Goal: Find specific page/section: Find specific page/section

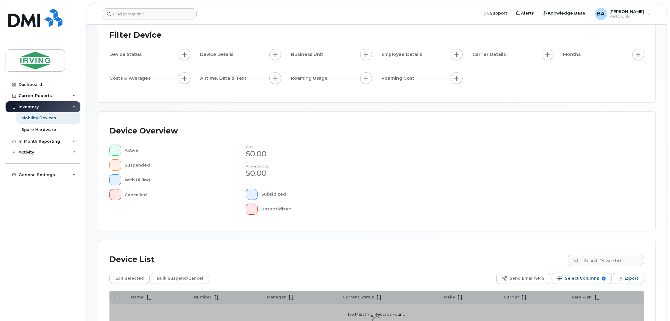
scroll to position [77, 0]
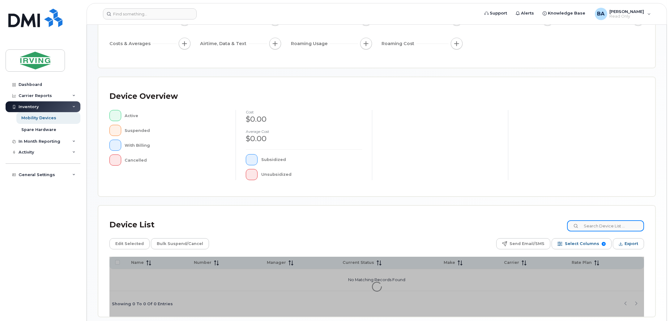
click at [595, 228] on input at bounding box center [605, 226] width 77 height 11
paste input "[PHONE_NUMBER]"
type input "[PHONE_NUMBER]"
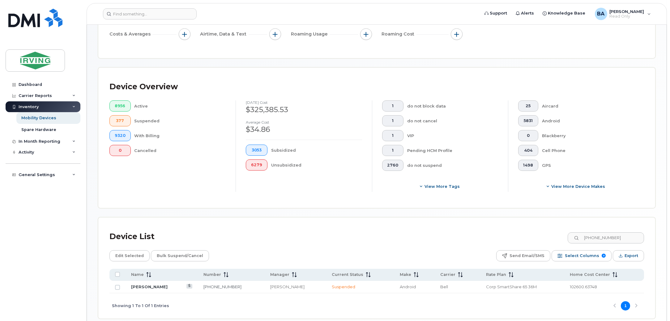
scroll to position [132, 0]
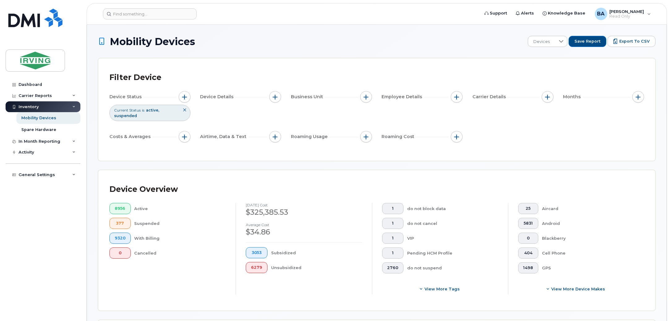
scroll to position [154, 0]
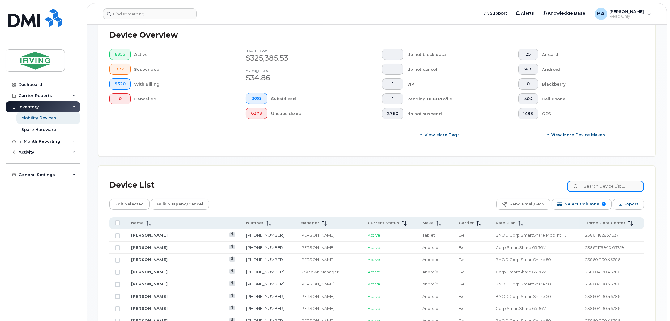
click at [615, 183] on input at bounding box center [605, 186] width 77 height 11
type input "emily small"
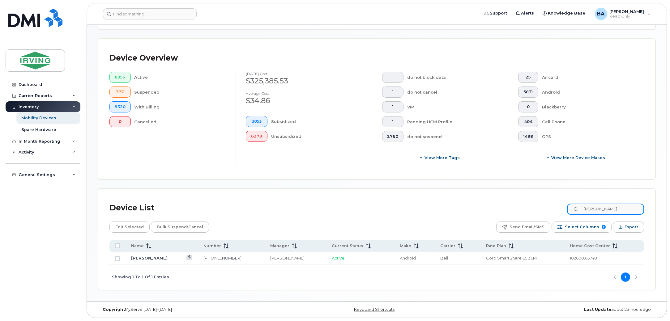
scroll to position [132, 0]
drag, startPoint x: 629, startPoint y: 205, endPoint x: 417, endPoint y: 180, distance: 213.1
click at [426, 180] on div "Mobility Devices Devices Save Report Export to CSV Filter Device Device Status …" at bounding box center [377, 97] width 558 height 386
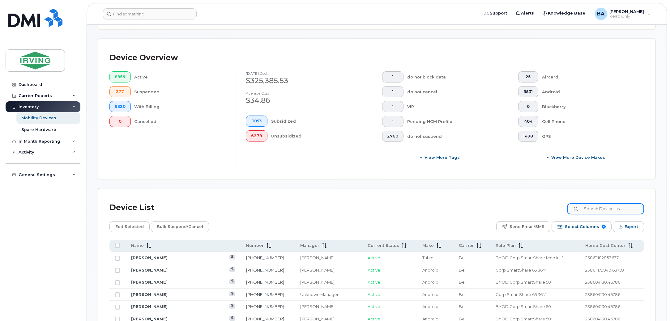
scroll to position [154, 0]
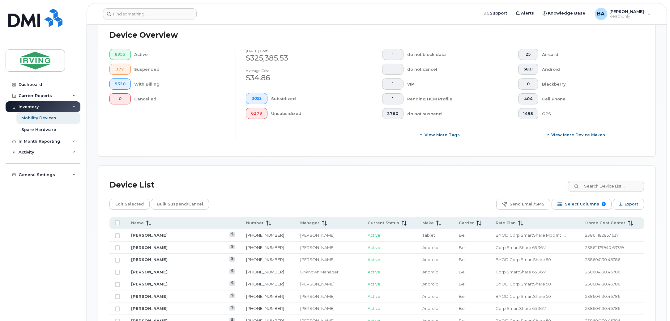
click at [389, 205] on div "Edit Selected Bulk Suspend/Cancel Send Email/SMS Select Columns 9 Filter Refres…" at bounding box center [377, 204] width 535 height 11
click at [601, 183] on input at bounding box center [605, 186] width 77 height 11
click at [598, 185] on input at bounding box center [605, 186] width 77 height 11
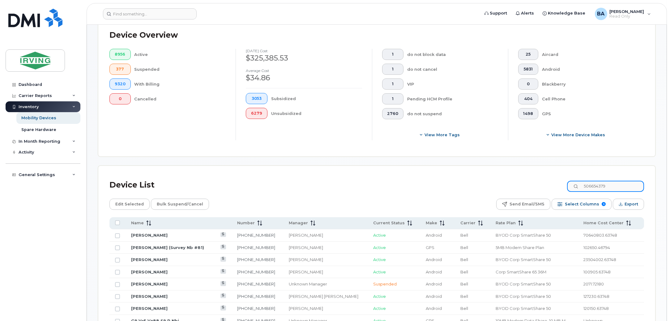
type input "5066543797"
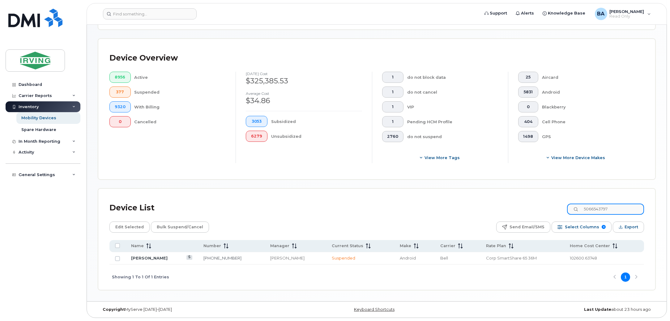
scroll to position [132, 0]
drag, startPoint x: 634, startPoint y: 205, endPoint x: 376, endPoint y: 166, distance: 260.9
click at [376, 166] on div "Mobility Devices Devices Save Report Export to CSV Filter Device Device Status …" at bounding box center [377, 97] width 558 height 386
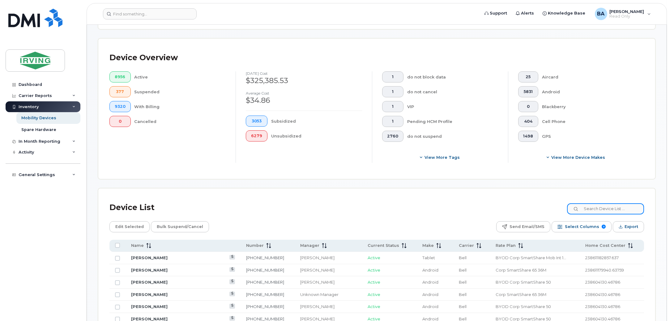
scroll to position [154, 0]
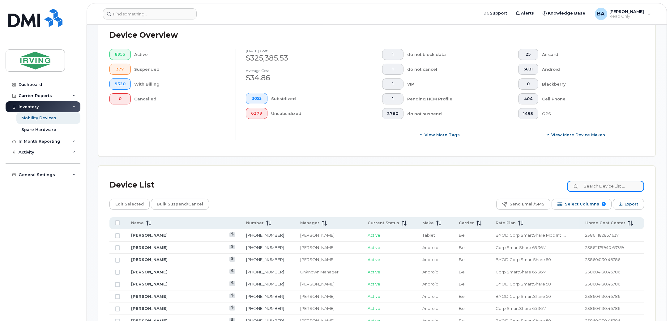
click at [630, 191] on input at bounding box center [605, 186] width 77 height 11
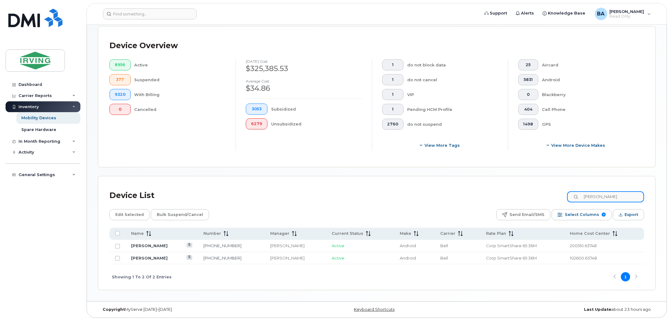
scroll to position [144, 0]
type input "jennifer hope"
click at [145, 260] on link "Jennifer Hope" at bounding box center [149, 258] width 37 height 5
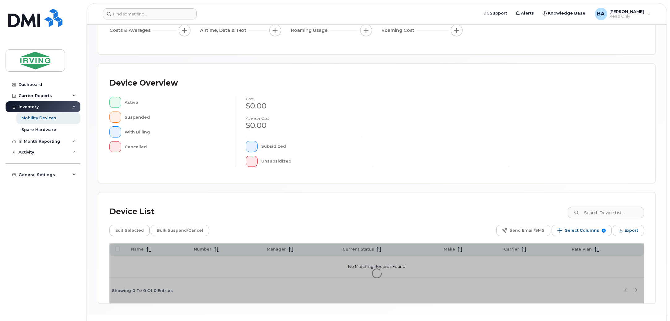
scroll to position [104, 0]
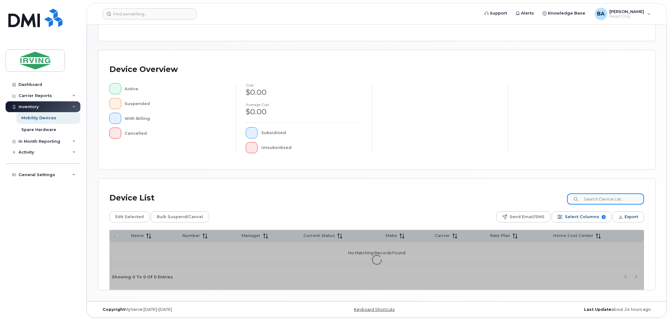
click at [615, 201] on input at bounding box center [605, 199] width 77 height 11
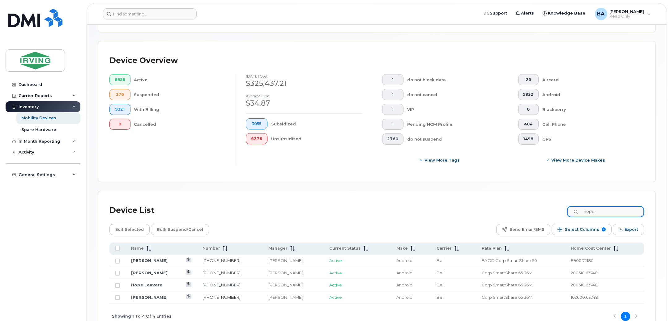
scroll to position [143, 0]
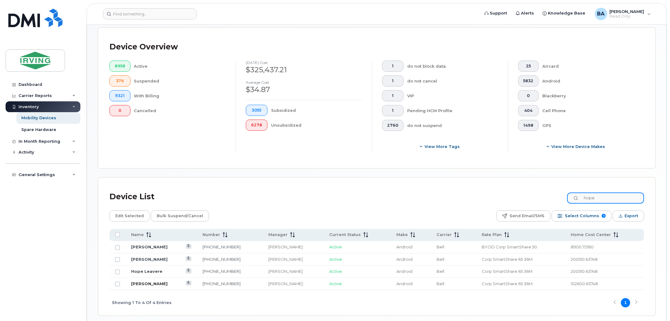
type input "hope"
click at [147, 282] on link "[PERSON_NAME]" at bounding box center [149, 283] width 37 height 5
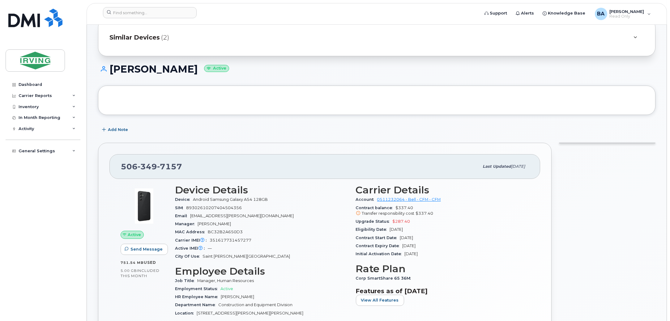
scroll to position [38, 0]
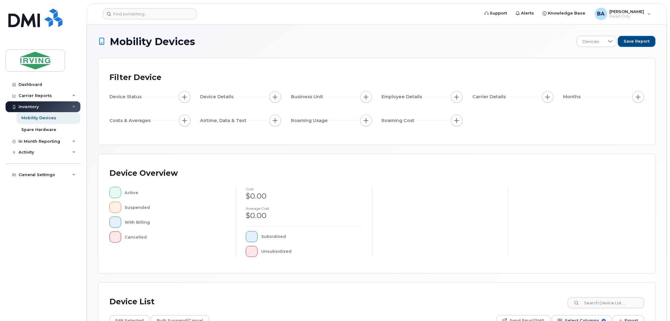
scroll to position [104, 0]
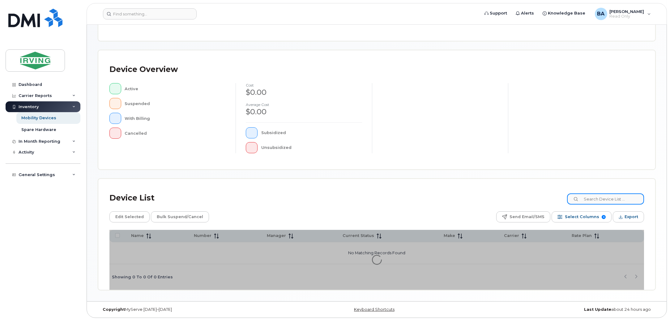
click at [617, 201] on input at bounding box center [605, 199] width 77 height 11
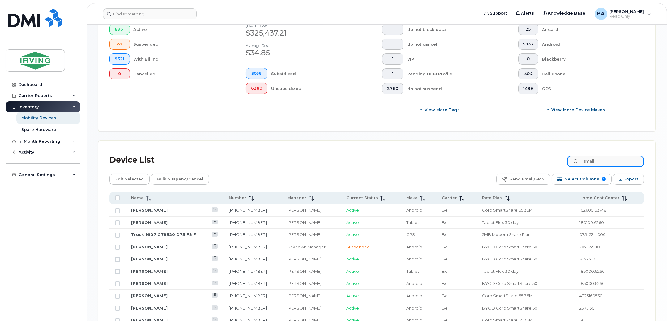
scroll to position [181, 0]
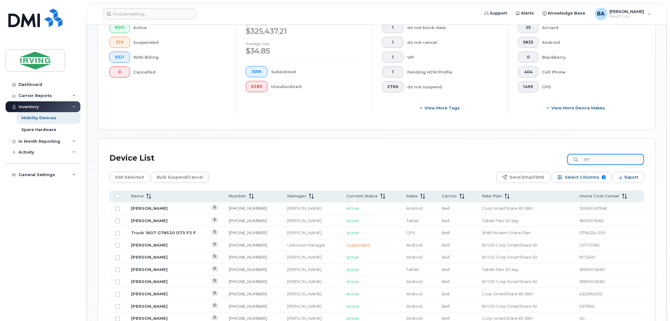
type input "s"
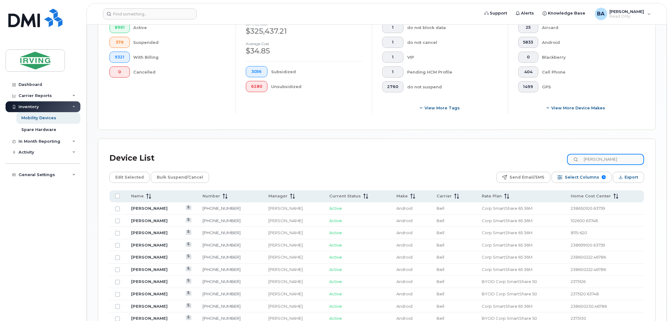
type input "[PERSON_NAME]"
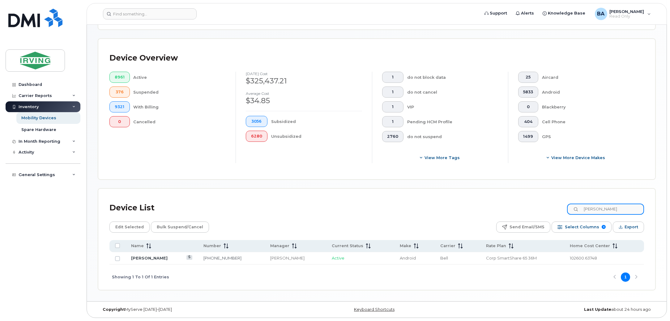
scroll to position [132, 0]
drag, startPoint x: 629, startPoint y: 205, endPoint x: 143, endPoint y: 251, distance: 488.1
click at [358, 216] on div "Device List emily small Edit Selected Bulk Suspend/Cancel Send Email/SMS Select…" at bounding box center [377, 245] width 535 height 90
